Goal: Task Accomplishment & Management: Complete application form

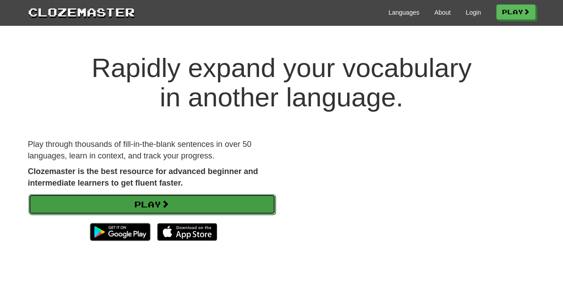
click at [239, 199] on link "Play" at bounding box center [152, 204] width 247 height 20
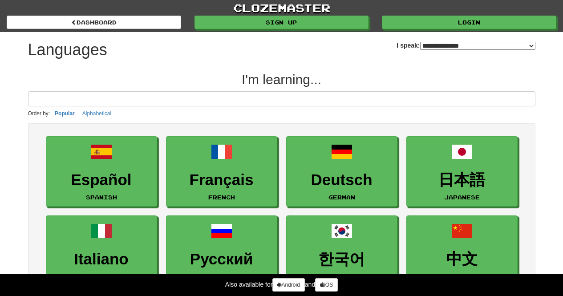
select select "*******"
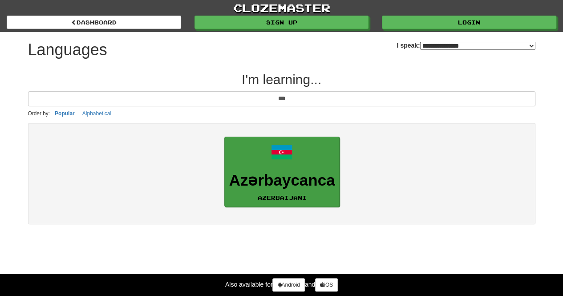
type input "***"
click at [289, 168] on link "Azərbaycanca Azerbaijani" at bounding box center [282, 172] width 116 height 71
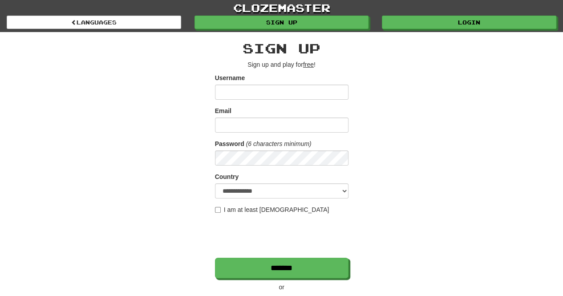
click at [297, 88] on input "Username" at bounding box center [282, 92] width 134 height 15
click at [247, 95] on input "Username" at bounding box center [282, 92] width 134 height 15
click at [288, 88] on input "Username" at bounding box center [282, 92] width 134 height 15
type input "**********"
click at [287, 134] on form "**********" at bounding box center [282, 175] width 134 height 205
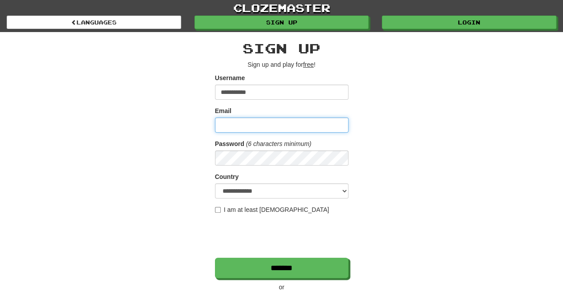
click at [286, 124] on input "Email" at bounding box center [282, 125] width 134 height 15
type input "**********"
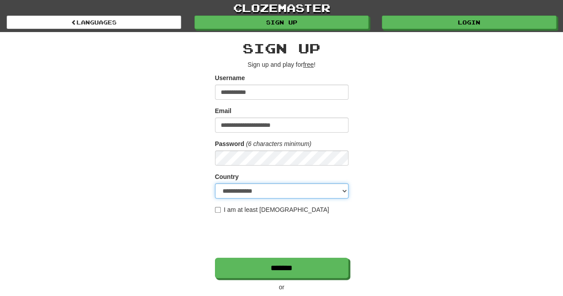
click at [273, 187] on select "**********" at bounding box center [282, 190] width 134 height 15
click at [444, 214] on div "**********" at bounding box center [281, 187] width 521 height 311
click at [232, 210] on label "I am at least 16 years old" at bounding box center [272, 209] width 114 height 9
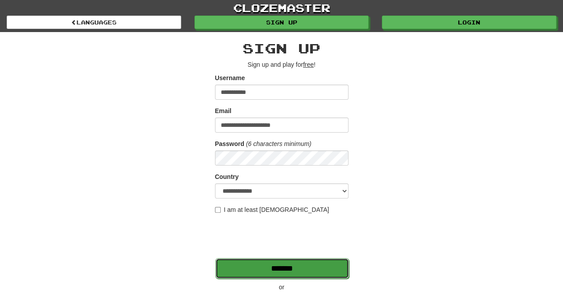
click at [315, 267] on input "*******" at bounding box center [283, 268] width 134 height 20
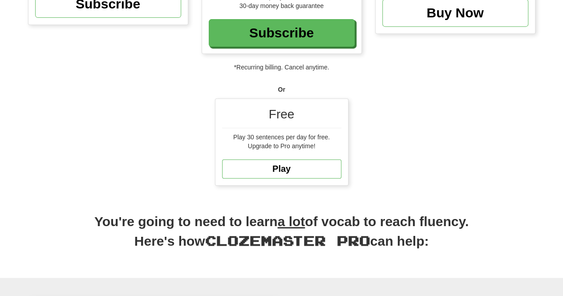
scroll to position [178, 0]
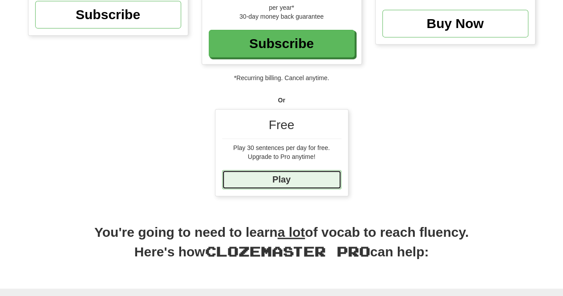
click at [304, 181] on link "Play" at bounding box center [281, 179] width 119 height 19
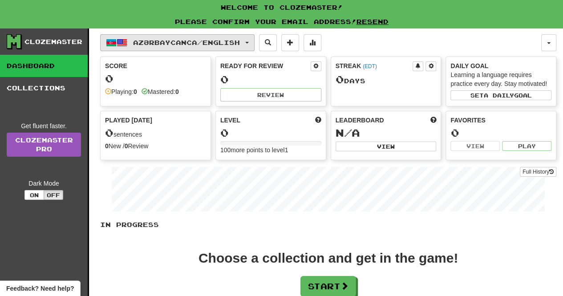
click at [218, 37] on button "Azərbaycanca / English" at bounding box center [177, 42] width 155 height 17
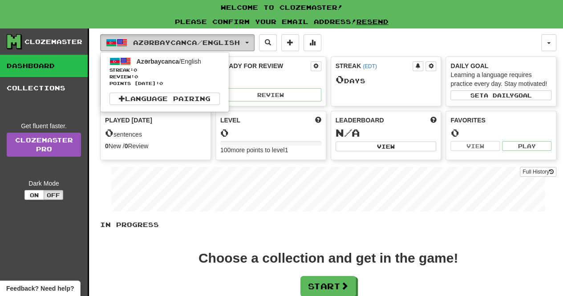
click at [218, 37] on button "Azərbaycanca / English" at bounding box center [177, 42] width 155 height 17
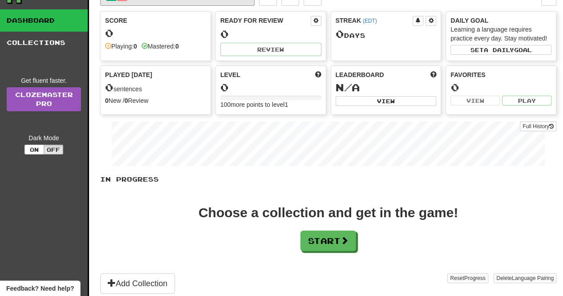
scroll to position [45, 0]
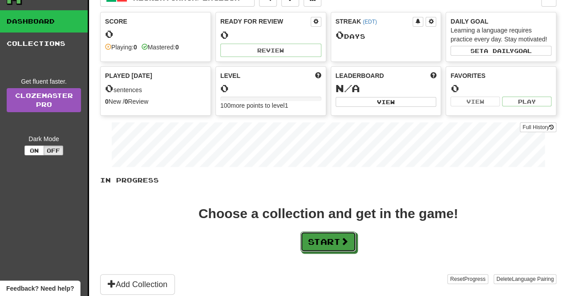
click at [311, 242] on button "Start" at bounding box center [329, 242] width 56 height 20
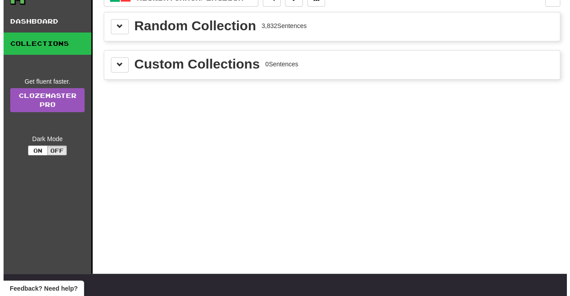
scroll to position [0, 0]
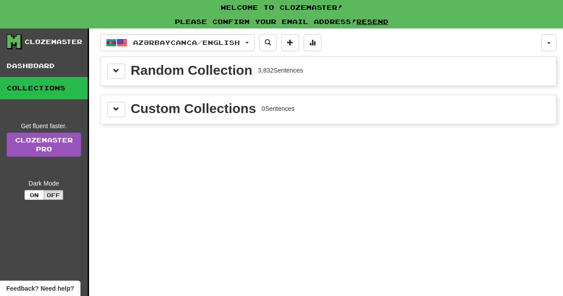
click at [167, 71] on div "Random Collection" at bounding box center [192, 70] width 122 height 13
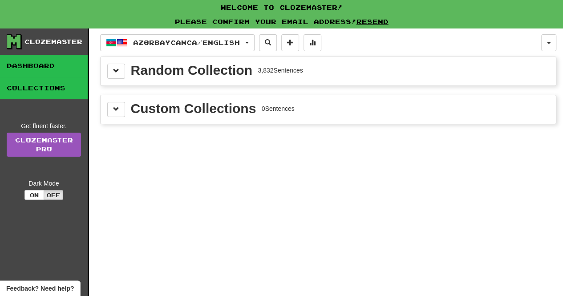
click at [86, 73] on link "Dashboard" at bounding box center [44, 66] width 88 height 22
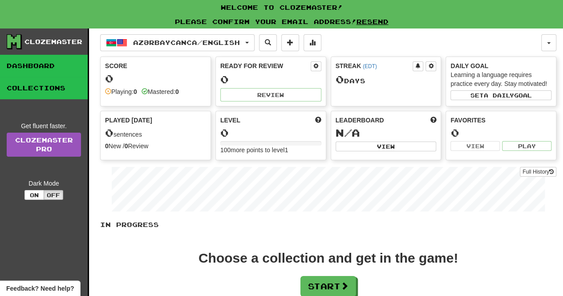
click at [62, 89] on link "Collections" at bounding box center [44, 88] width 88 height 22
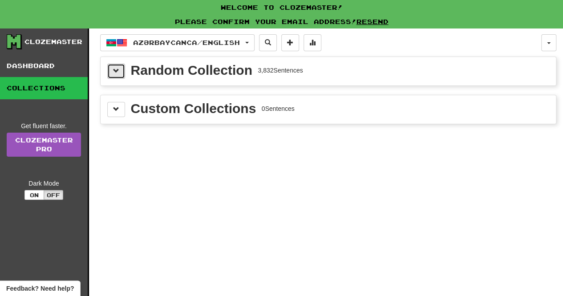
click at [115, 68] on span at bounding box center [116, 71] width 6 height 6
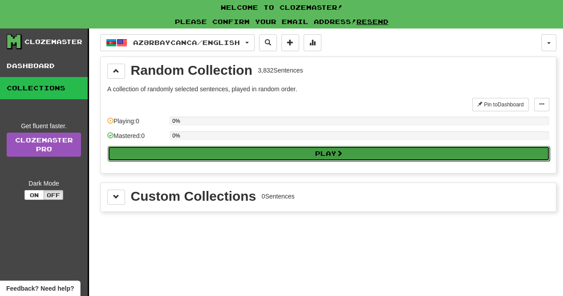
click at [224, 154] on button "Play" at bounding box center [329, 153] width 442 height 15
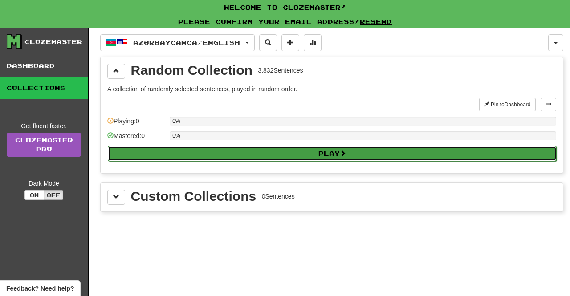
select select "**"
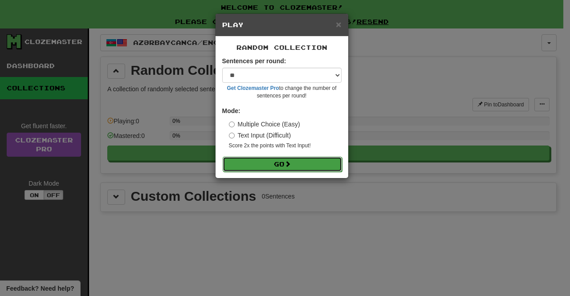
click at [261, 164] on button "Go" at bounding box center [282, 164] width 119 height 15
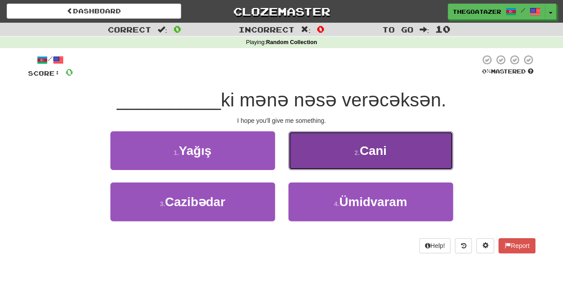
click at [318, 162] on button "2 . Cani" at bounding box center [371, 150] width 165 height 39
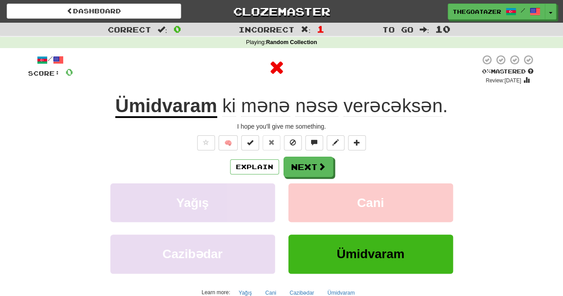
click at [192, 116] on u "Ümidvaram" at bounding box center [166, 106] width 102 height 23
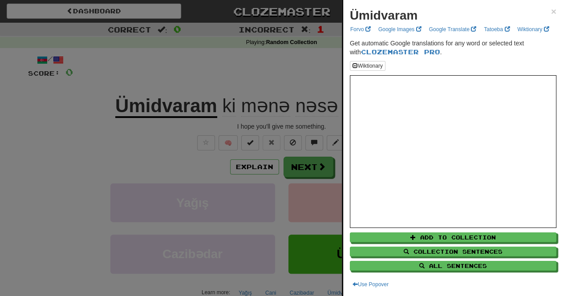
click at [212, 74] on div at bounding box center [281, 148] width 563 height 296
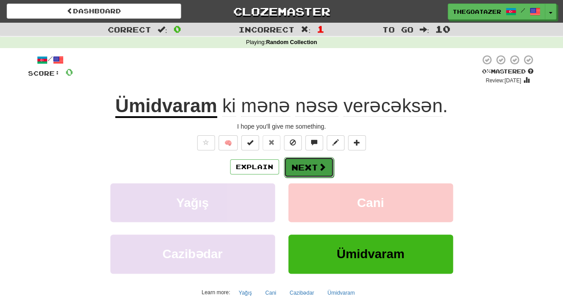
click at [314, 163] on button "Next" at bounding box center [309, 167] width 50 height 20
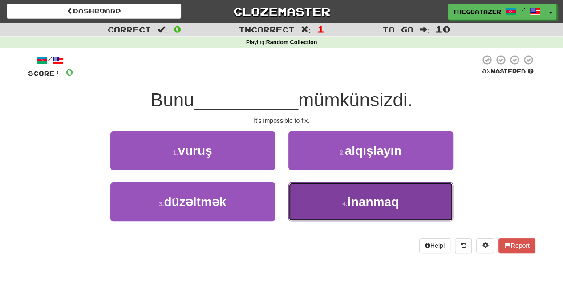
click at [327, 197] on button "4 . inanmaq" at bounding box center [371, 202] width 165 height 39
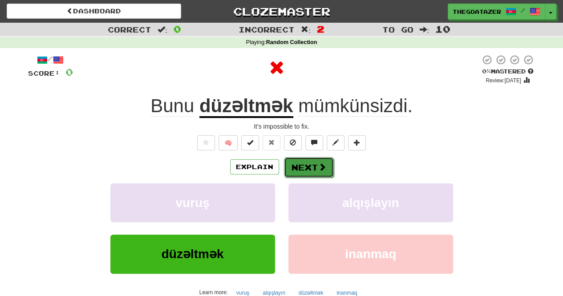
click at [308, 160] on button "Next" at bounding box center [309, 167] width 50 height 20
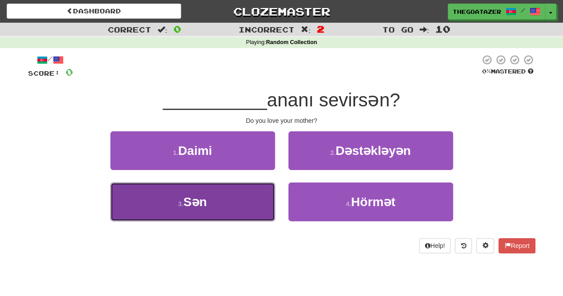
click at [253, 214] on button "3 . Sən" at bounding box center [192, 202] width 165 height 39
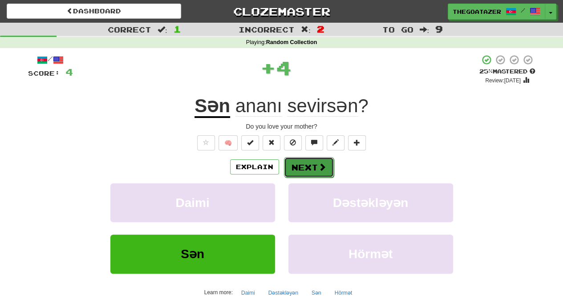
click at [325, 161] on button "Next" at bounding box center [309, 167] width 50 height 20
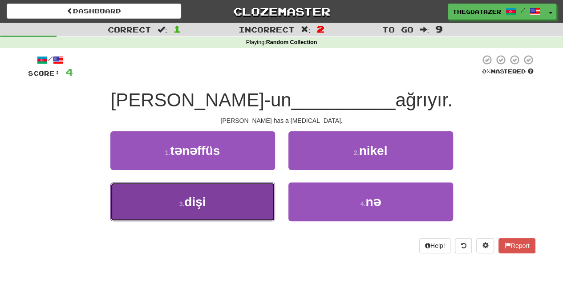
click at [230, 192] on button "3 . dişi" at bounding box center [192, 202] width 165 height 39
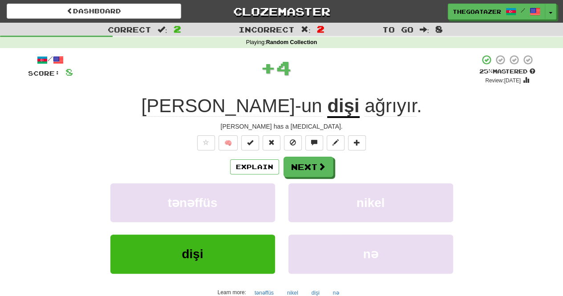
click at [306, 177] on div "Explain Next tənəffüs nikel dişi nə Learn more: tənəffüs nikel dişi nə" at bounding box center [282, 228] width 508 height 143
click at [307, 167] on button "Next" at bounding box center [309, 167] width 50 height 20
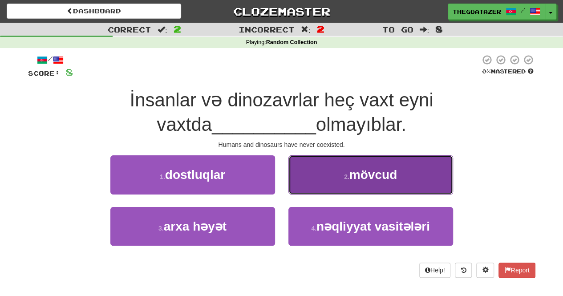
click at [420, 169] on button "2 . mövcud" at bounding box center [371, 174] width 165 height 39
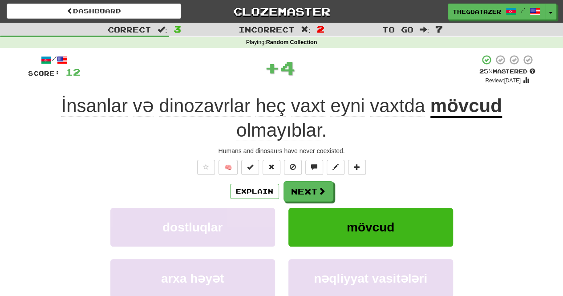
click at [459, 118] on u "mövcud" at bounding box center [467, 106] width 72 height 23
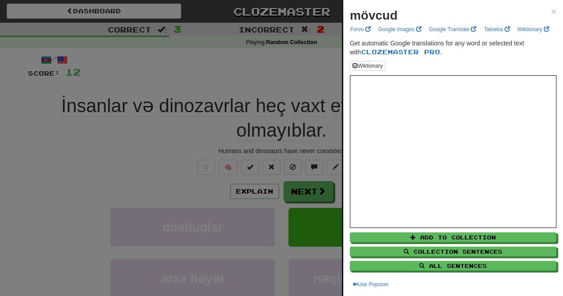
click at [304, 73] on div at bounding box center [281, 148] width 563 height 296
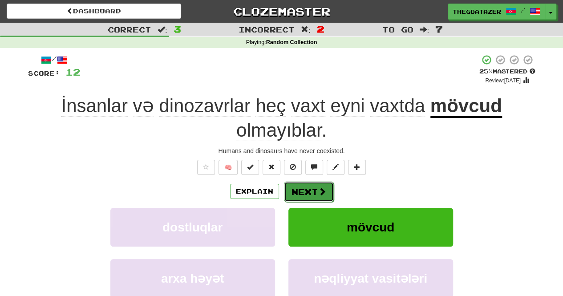
click at [329, 192] on button "Next" at bounding box center [309, 192] width 50 height 20
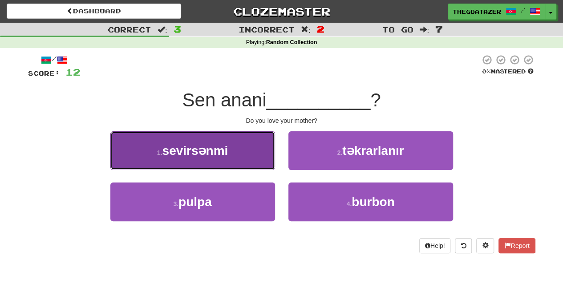
click at [260, 153] on button "1 . sevirsənmi" at bounding box center [192, 150] width 165 height 39
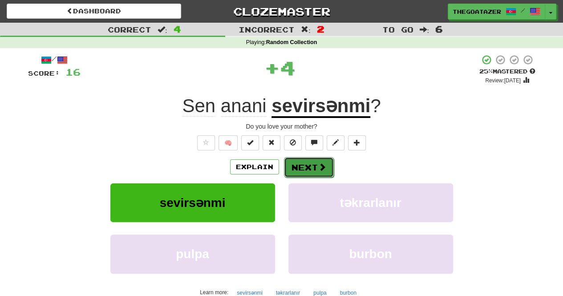
click at [308, 161] on button "Next" at bounding box center [309, 167] width 50 height 20
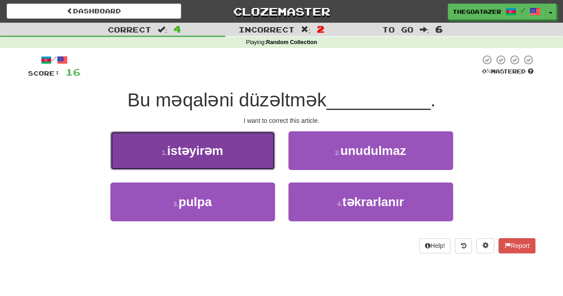
click at [254, 145] on button "1 . istəyirəm" at bounding box center [192, 150] width 165 height 39
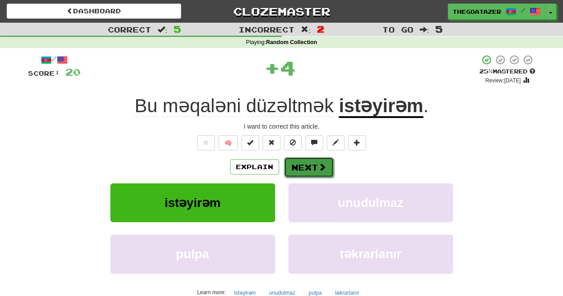
click at [322, 164] on span at bounding box center [322, 167] width 8 height 8
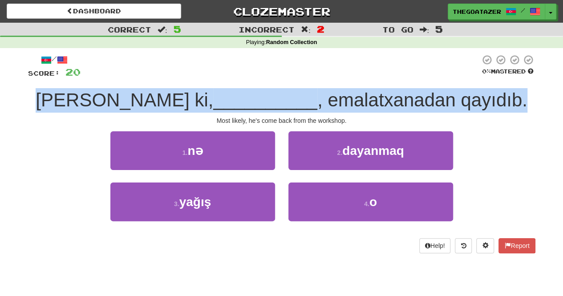
drag, startPoint x: 68, startPoint y: 104, endPoint x: 529, endPoint y: 105, distance: 460.9
click at [529, 105] on div "[PERSON_NAME] ki, __________ , emalatxanadan qayıdıb." at bounding box center [282, 100] width 508 height 24
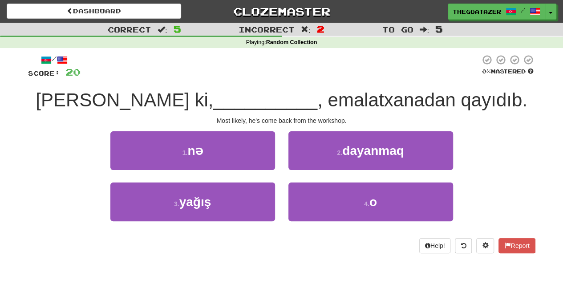
click at [526, 123] on div "Most likely, he's come back from the workshop." at bounding box center [282, 120] width 508 height 9
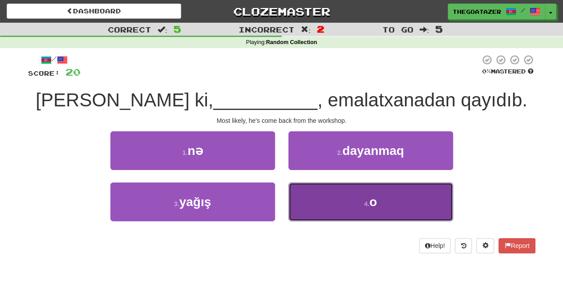
click at [392, 204] on button "4 . o" at bounding box center [371, 202] width 165 height 39
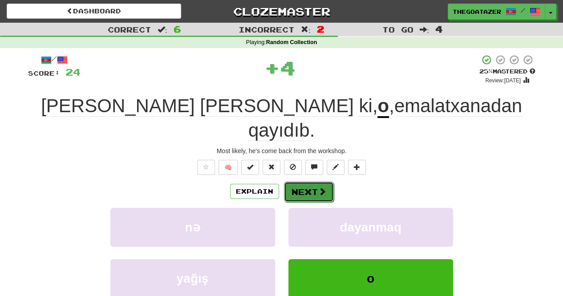
click at [305, 182] on button "Next" at bounding box center [309, 192] width 50 height 20
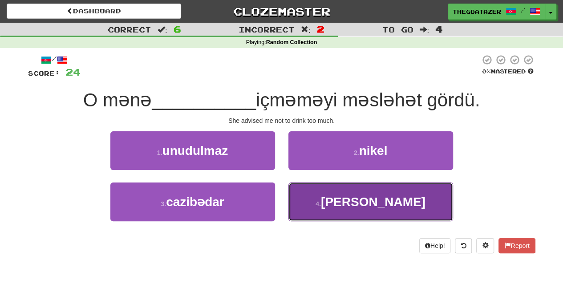
click at [417, 213] on button "4 . [PERSON_NAME]" at bounding box center [371, 202] width 165 height 39
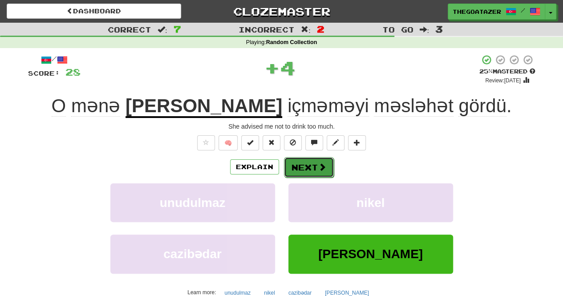
click at [310, 166] on button "Next" at bounding box center [309, 167] width 50 height 20
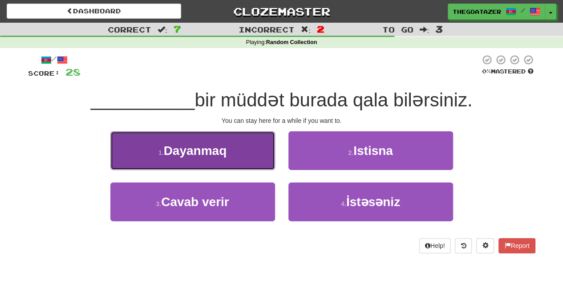
click at [223, 147] on span "Dayanmaq" at bounding box center [195, 151] width 63 height 14
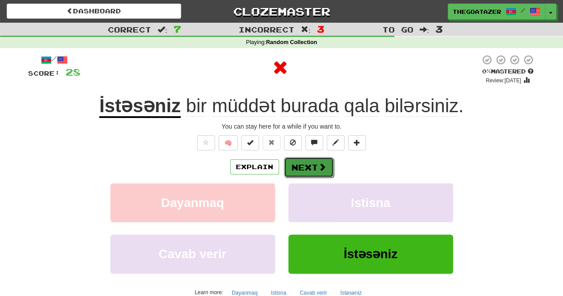
click at [301, 164] on button "Next" at bounding box center [309, 167] width 50 height 20
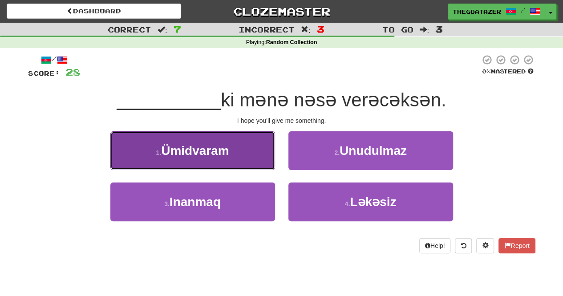
click at [246, 142] on button "1 . [GEOGRAPHIC_DATA]" at bounding box center [192, 150] width 165 height 39
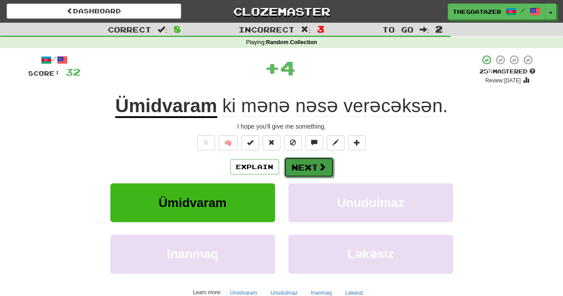
click at [303, 171] on button "Next" at bounding box center [309, 167] width 50 height 20
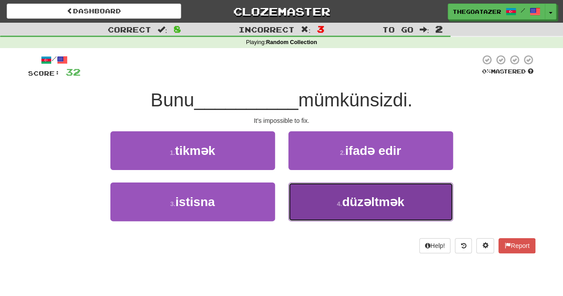
click at [356, 207] on span "düzəltmək" at bounding box center [373, 202] width 62 height 14
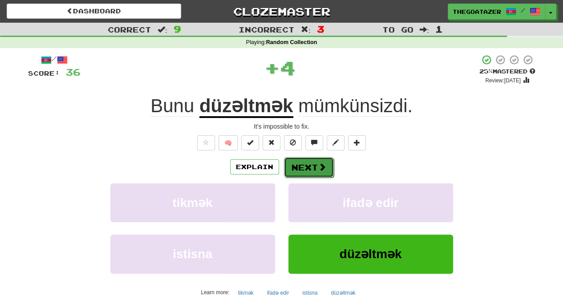
click at [310, 158] on button "Next" at bounding box center [309, 167] width 50 height 20
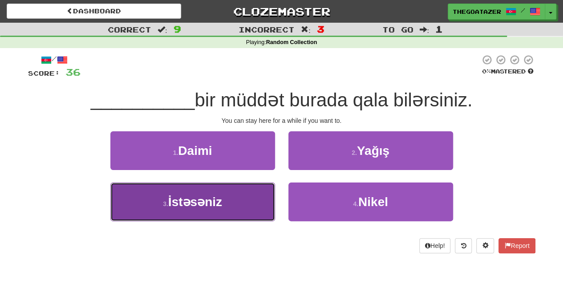
click at [258, 197] on button "3 . İstəsəniz" at bounding box center [192, 202] width 165 height 39
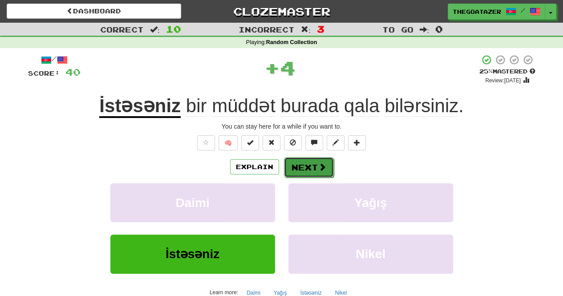
click at [307, 173] on button "Next" at bounding box center [309, 167] width 50 height 20
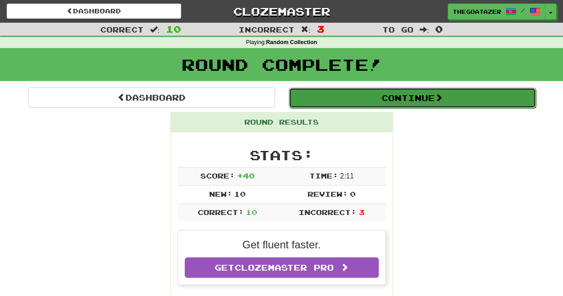
click at [410, 95] on button "Continue" at bounding box center [412, 98] width 247 height 20
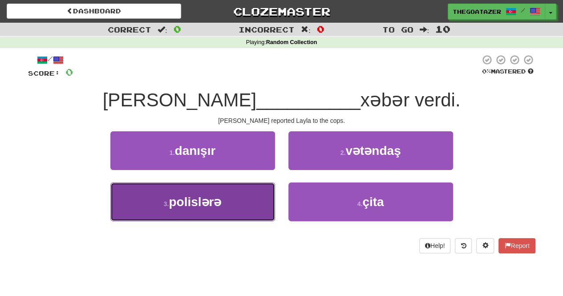
click at [244, 212] on button "3 . polislərə" at bounding box center [192, 202] width 165 height 39
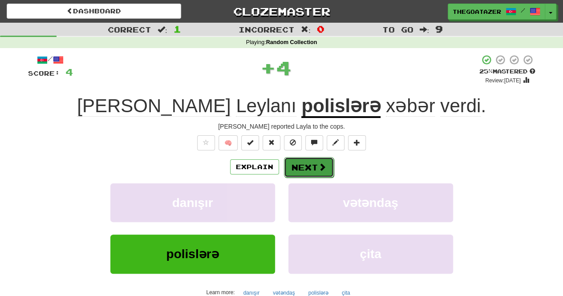
click at [310, 159] on button "Next" at bounding box center [309, 167] width 50 height 20
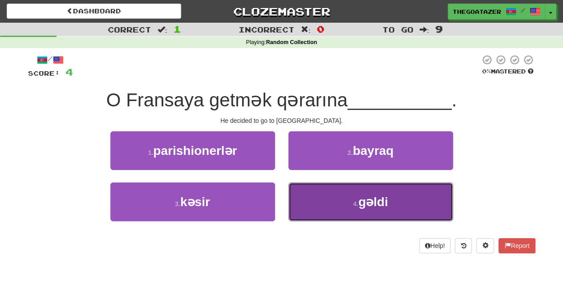
click at [363, 220] on button "4 . gəldi" at bounding box center [371, 202] width 165 height 39
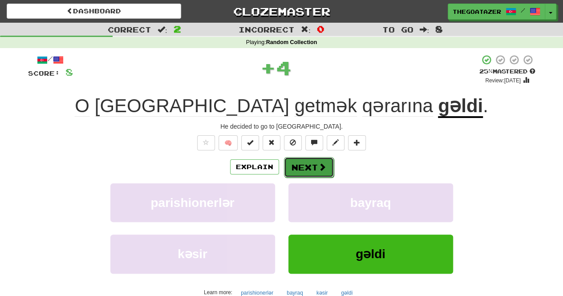
click at [305, 165] on button "Next" at bounding box center [309, 167] width 50 height 20
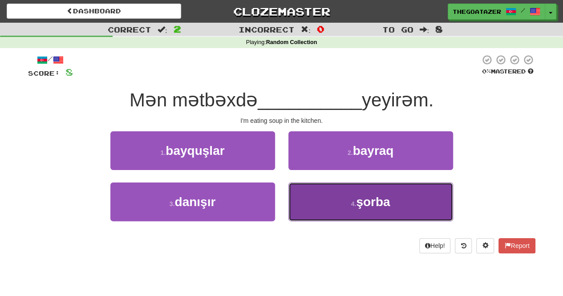
click at [356, 204] on small "4 ." at bounding box center [353, 203] width 5 height 7
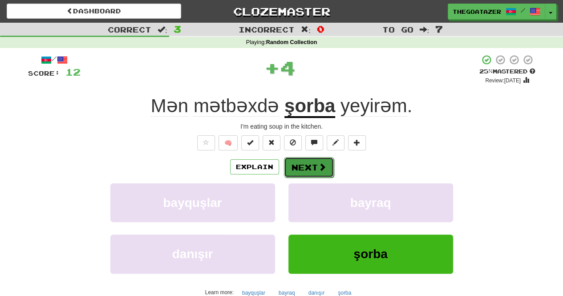
click at [316, 168] on button "Next" at bounding box center [309, 167] width 50 height 20
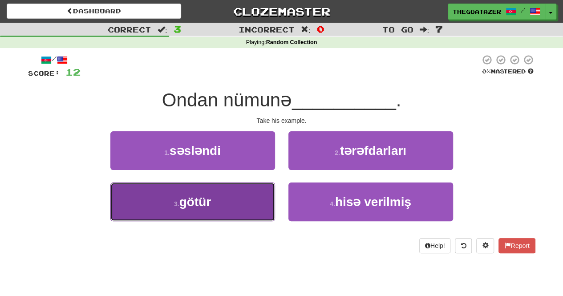
click at [258, 199] on button "3 . götür" at bounding box center [192, 202] width 165 height 39
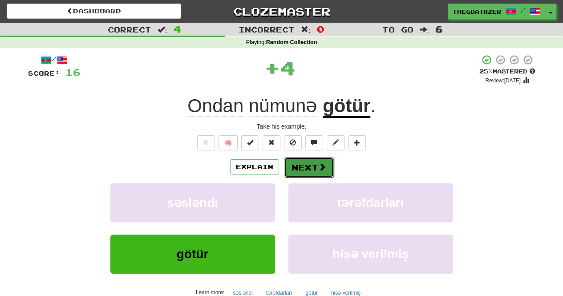
click at [318, 161] on button "Next" at bounding box center [309, 167] width 50 height 20
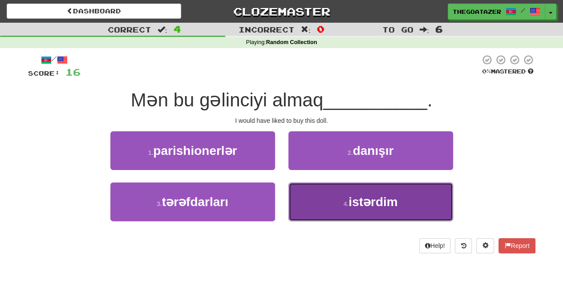
click at [363, 195] on span "istərdim" at bounding box center [373, 202] width 49 height 14
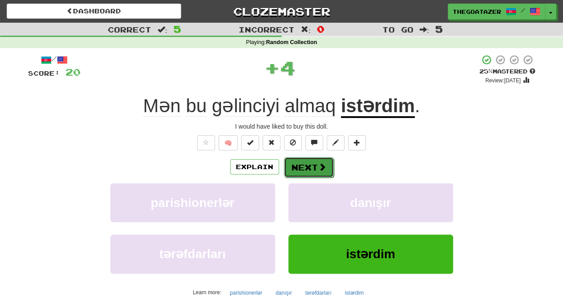
click at [314, 164] on button "Next" at bounding box center [309, 167] width 50 height 20
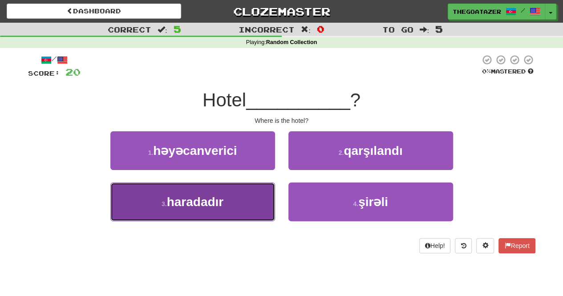
click at [256, 209] on button "3 . haradadır" at bounding box center [192, 202] width 165 height 39
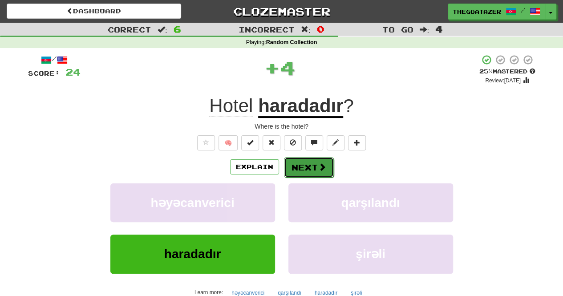
click at [313, 163] on button "Next" at bounding box center [309, 167] width 50 height 20
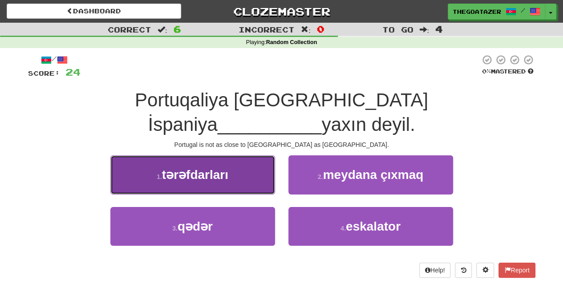
click at [247, 155] on button "1 . tərəfdarları" at bounding box center [192, 174] width 165 height 39
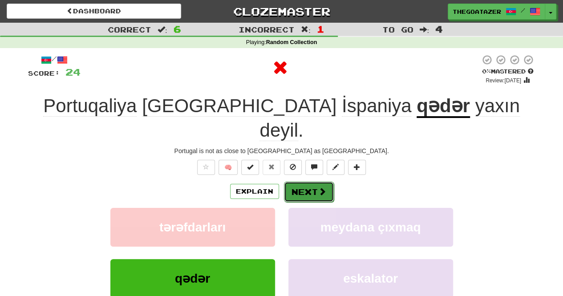
click at [305, 182] on button "Next" at bounding box center [309, 192] width 50 height 20
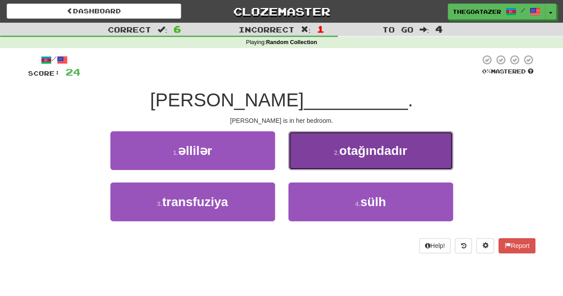
click at [344, 139] on button "2 . otağındadır" at bounding box center [371, 150] width 165 height 39
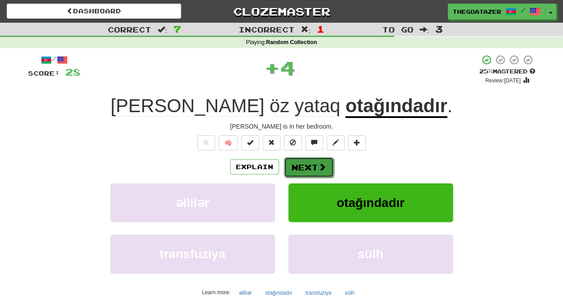
click at [322, 167] on span at bounding box center [322, 167] width 8 height 8
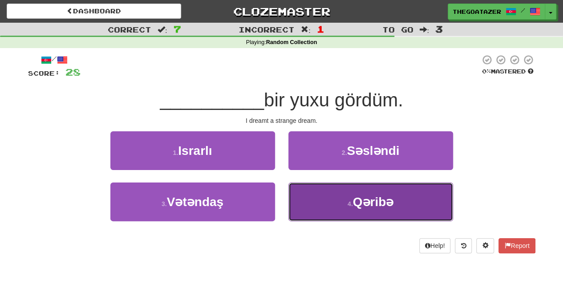
click at [367, 199] on span "Qəribə" at bounding box center [373, 202] width 41 height 14
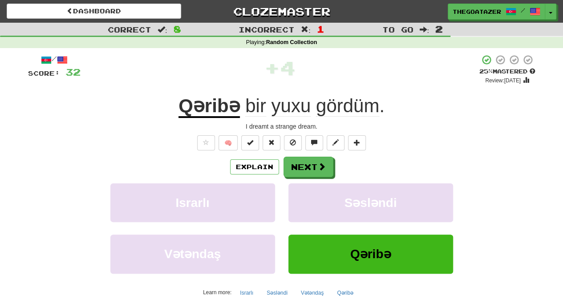
drag, startPoint x: 389, startPoint y: 110, endPoint x: 406, endPoint y: 102, distance: 18.0
click at [406, 102] on div "Qəribə bir yuxu gördüm ." at bounding box center [282, 106] width 508 height 24
click at [223, 111] on u "Qəribə" at bounding box center [209, 106] width 61 height 23
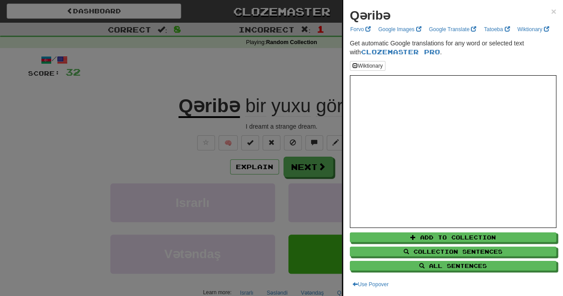
click at [284, 54] on div at bounding box center [281, 148] width 563 height 296
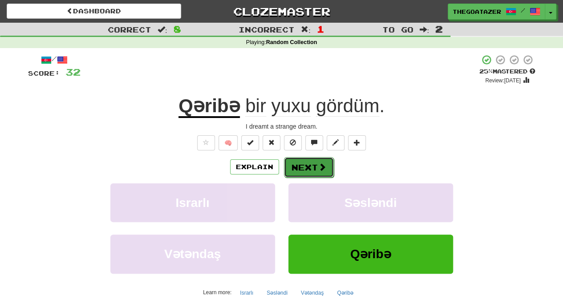
click at [321, 159] on button "Next" at bounding box center [309, 167] width 50 height 20
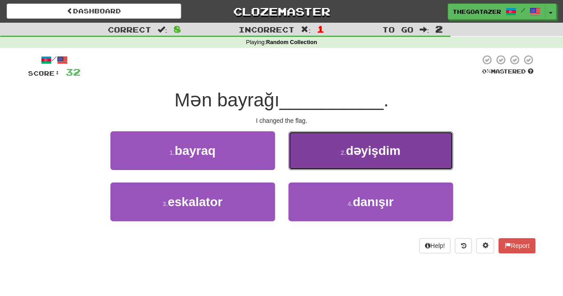
click at [390, 135] on button "2 . dəyişdim" at bounding box center [371, 150] width 165 height 39
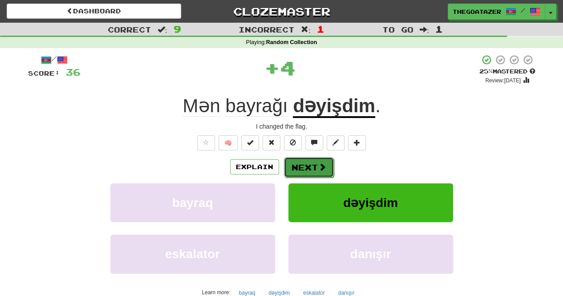
click at [326, 163] on button "Next" at bounding box center [309, 167] width 50 height 20
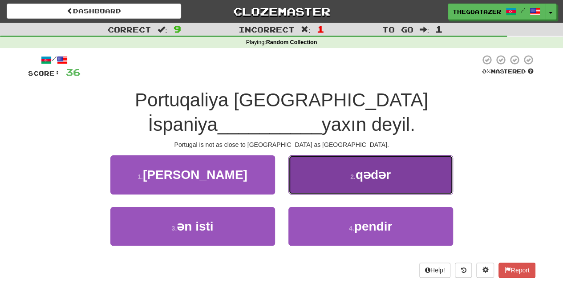
click at [352, 155] on button "2 . qədər" at bounding box center [371, 174] width 165 height 39
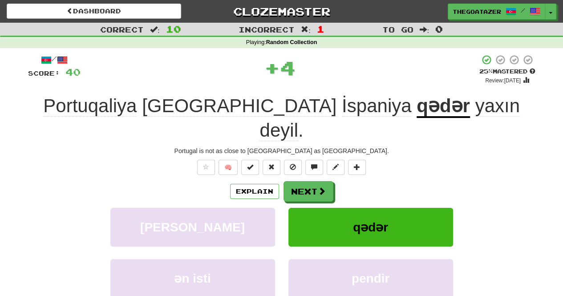
click at [417, 109] on u "qədər" at bounding box center [443, 106] width 53 height 23
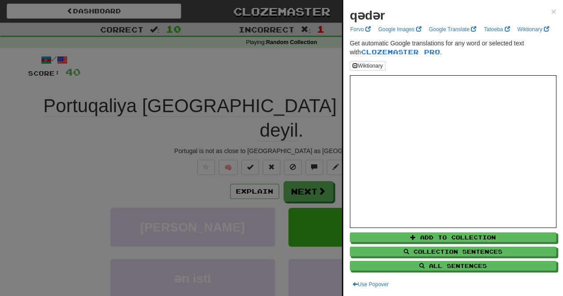
click at [91, 145] on div at bounding box center [281, 148] width 563 height 296
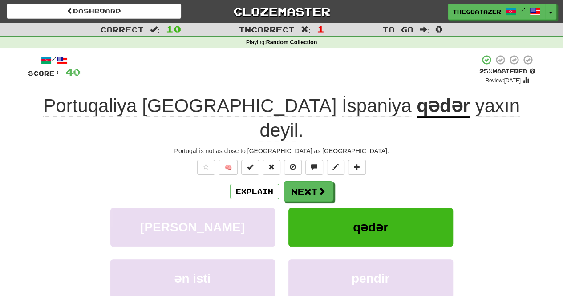
click at [475, 104] on span "yaxın" at bounding box center [497, 105] width 45 height 21
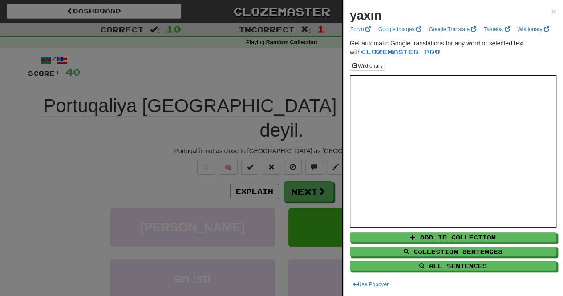
click at [136, 138] on div at bounding box center [281, 148] width 563 height 296
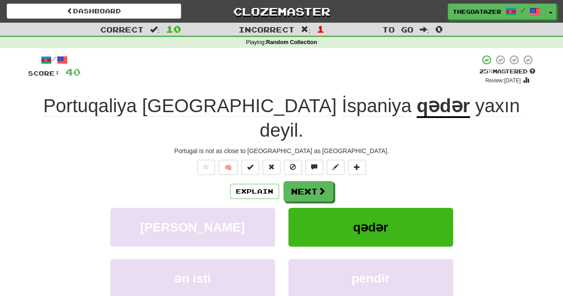
click at [298, 120] on span "deyil" at bounding box center [279, 130] width 38 height 21
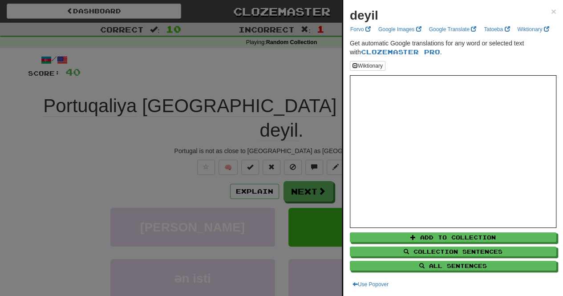
click at [198, 148] on div at bounding box center [281, 148] width 563 height 296
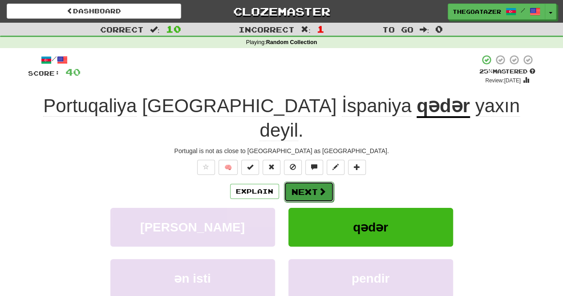
click at [326, 182] on button "Next" at bounding box center [309, 192] width 50 height 20
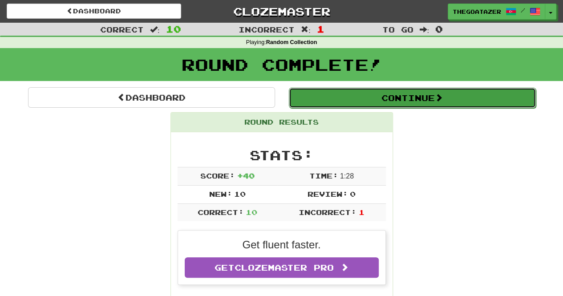
click at [369, 96] on button "Continue" at bounding box center [412, 98] width 247 height 20
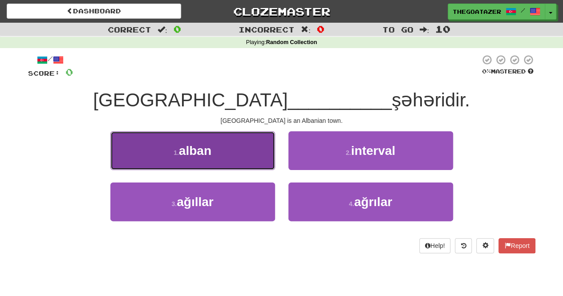
click at [251, 136] on button "1 . alban" at bounding box center [192, 150] width 165 height 39
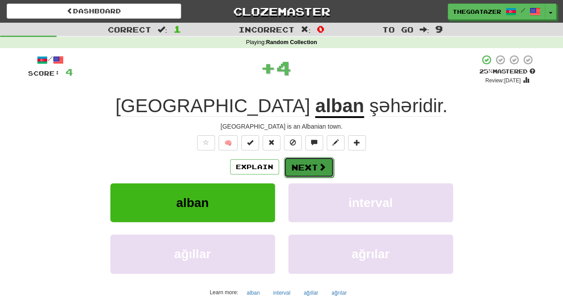
click at [305, 160] on button "Next" at bounding box center [309, 167] width 50 height 20
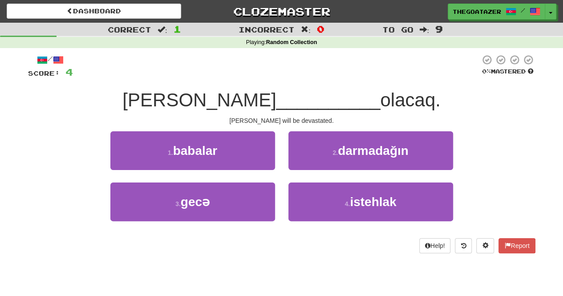
click at [380, 102] on span "olacaq." at bounding box center [410, 100] width 60 height 21
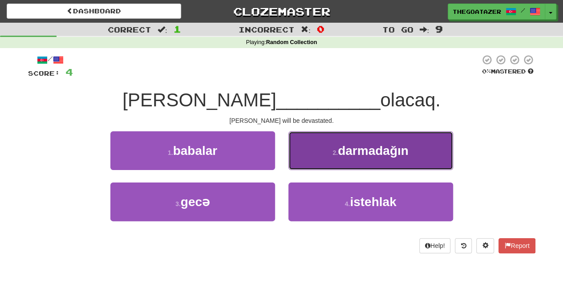
click at [385, 148] on span "darmadağın" at bounding box center [373, 151] width 71 height 14
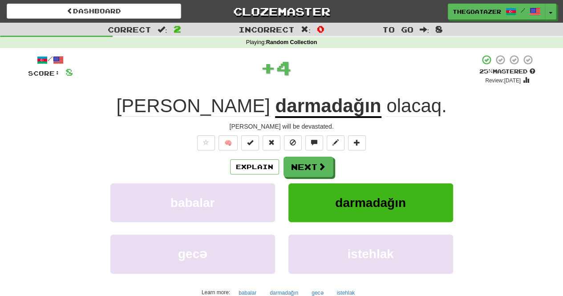
click at [306, 107] on u "darmadağın" at bounding box center [328, 106] width 106 height 23
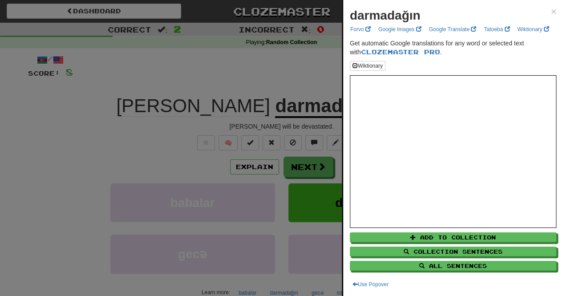
click at [149, 112] on div at bounding box center [281, 148] width 563 height 296
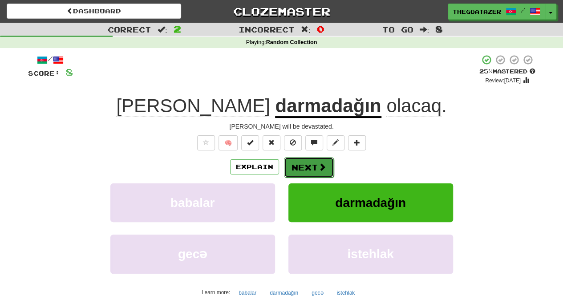
click at [312, 163] on button "Next" at bounding box center [309, 167] width 50 height 20
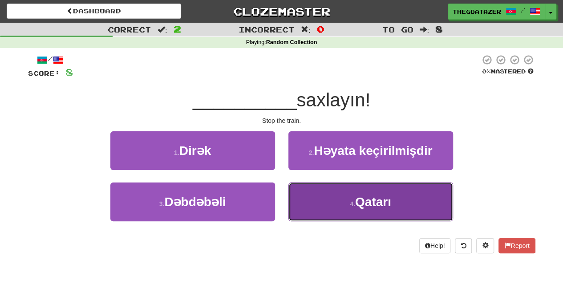
click at [375, 199] on span "Qatarı" at bounding box center [373, 202] width 36 height 14
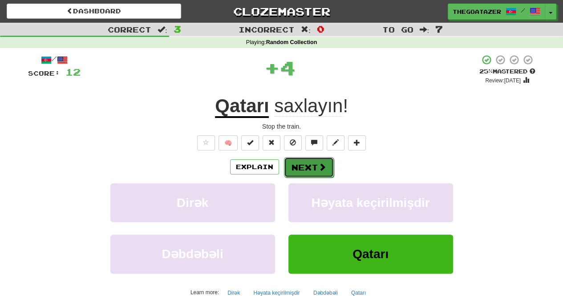
click at [309, 165] on button "Next" at bounding box center [309, 167] width 50 height 20
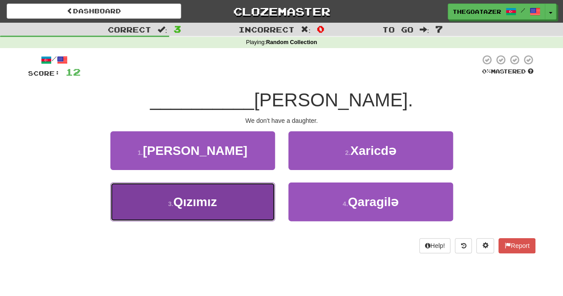
click at [220, 215] on button "3 . Qızımız" at bounding box center [192, 202] width 165 height 39
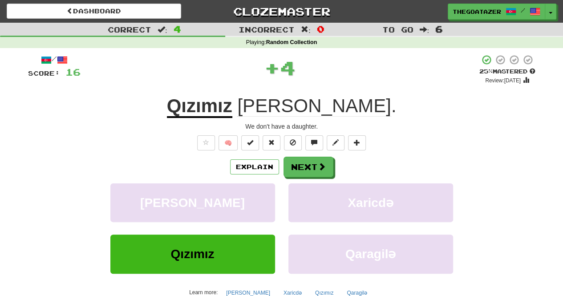
click at [232, 115] on u "Qızımız" at bounding box center [199, 106] width 65 height 23
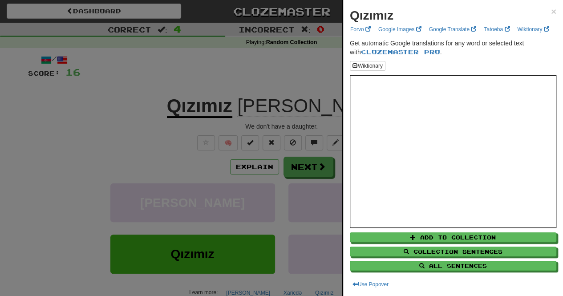
click at [120, 82] on div at bounding box center [281, 148] width 563 height 296
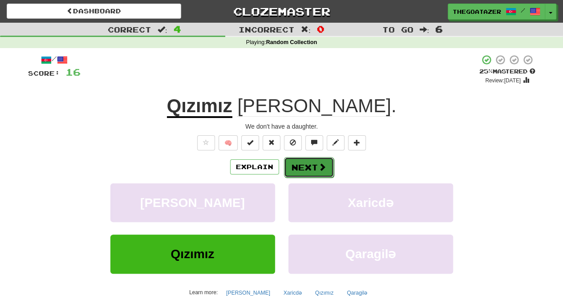
click at [311, 163] on button "Next" at bounding box center [309, 167] width 50 height 20
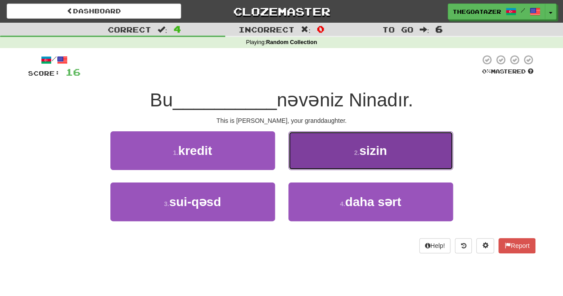
click at [363, 138] on button "2 . sizin" at bounding box center [371, 150] width 165 height 39
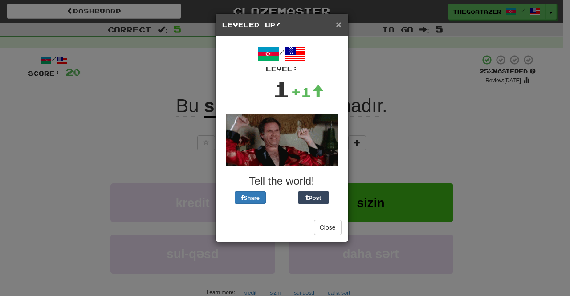
click at [337, 21] on span "×" at bounding box center [338, 24] width 5 height 10
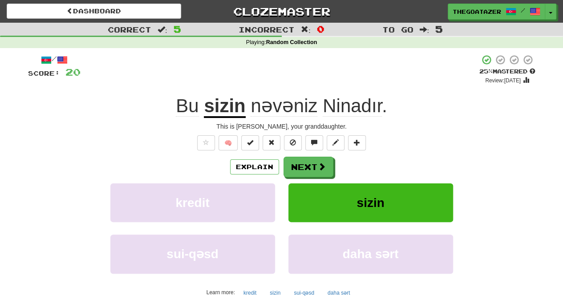
click at [260, 96] on span "nəvəniz" at bounding box center [284, 105] width 67 height 21
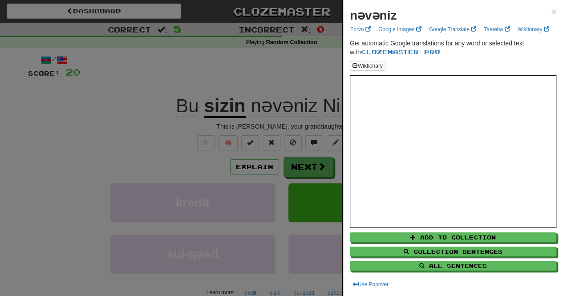
click at [281, 55] on div at bounding box center [281, 148] width 563 height 296
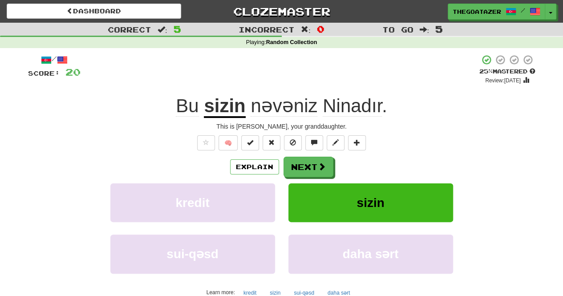
click at [238, 108] on u "sizin" at bounding box center [224, 106] width 41 height 23
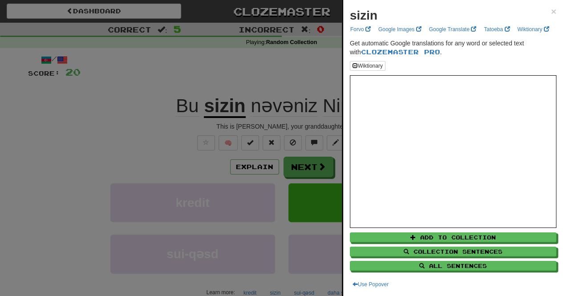
click at [238, 72] on div at bounding box center [281, 148] width 563 height 296
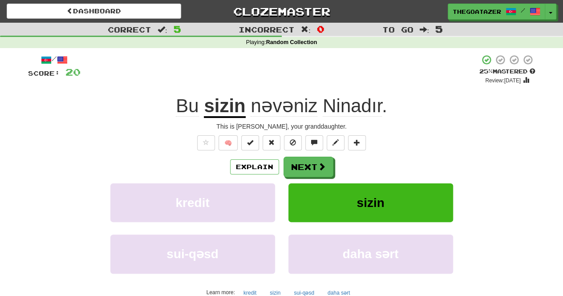
click at [179, 97] on span "Bu" at bounding box center [187, 105] width 23 height 21
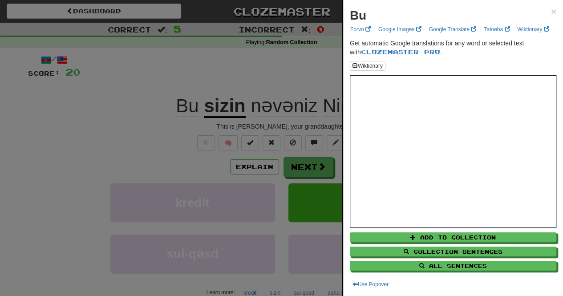
click at [118, 100] on div at bounding box center [281, 148] width 563 height 296
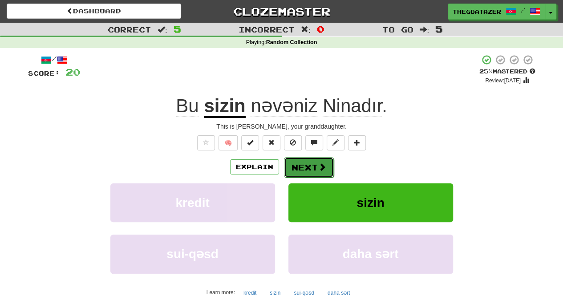
click at [328, 168] on button "Next" at bounding box center [309, 167] width 50 height 20
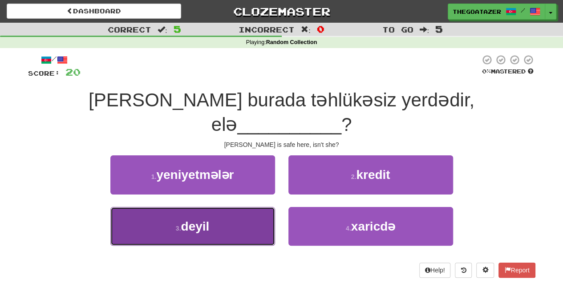
click at [252, 207] on button "3 . deyil" at bounding box center [192, 226] width 165 height 39
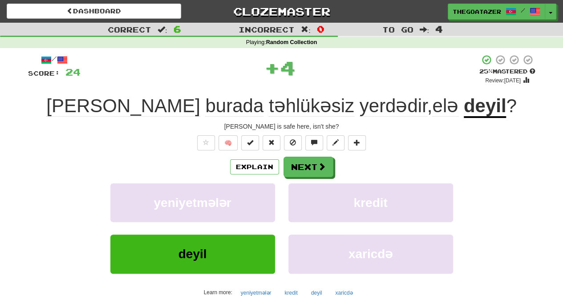
click at [360, 111] on span "təhlükəsiz" at bounding box center [394, 105] width 68 height 21
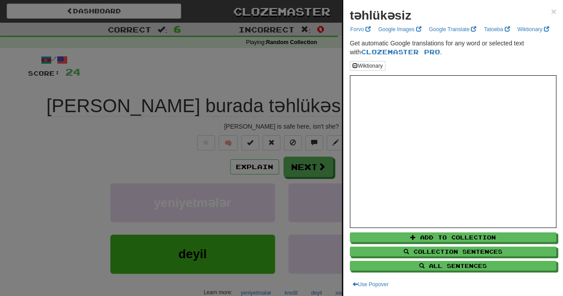
click at [145, 135] on div at bounding box center [281, 148] width 563 height 296
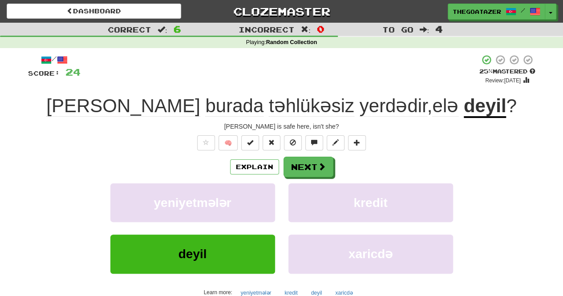
click at [432, 99] on span "yerdədir" at bounding box center [445, 105] width 26 height 21
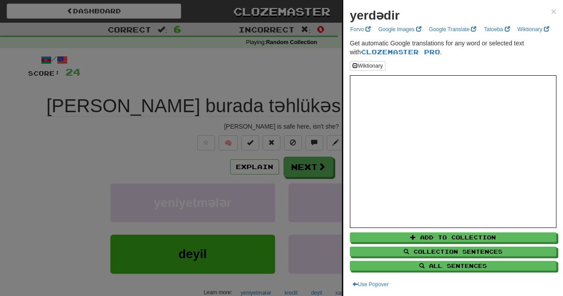
click at [159, 115] on div at bounding box center [281, 148] width 563 height 296
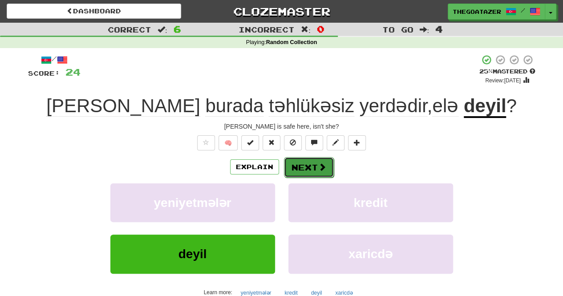
click at [307, 167] on button "Next" at bounding box center [309, 167] width 50 height 20
